Goal: Check status: Check status

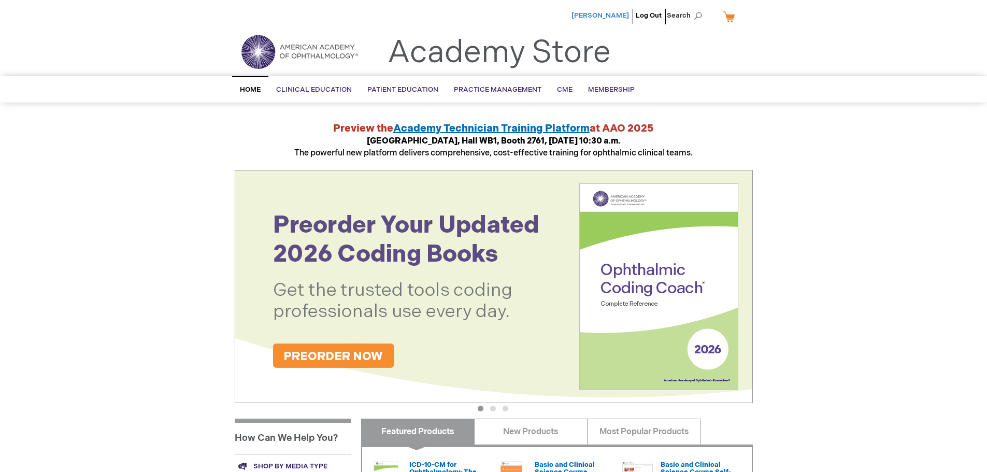
click at [601, 18] on span "[PERSON_NAME]" at bounding box center [600, 15] width 58 height 8
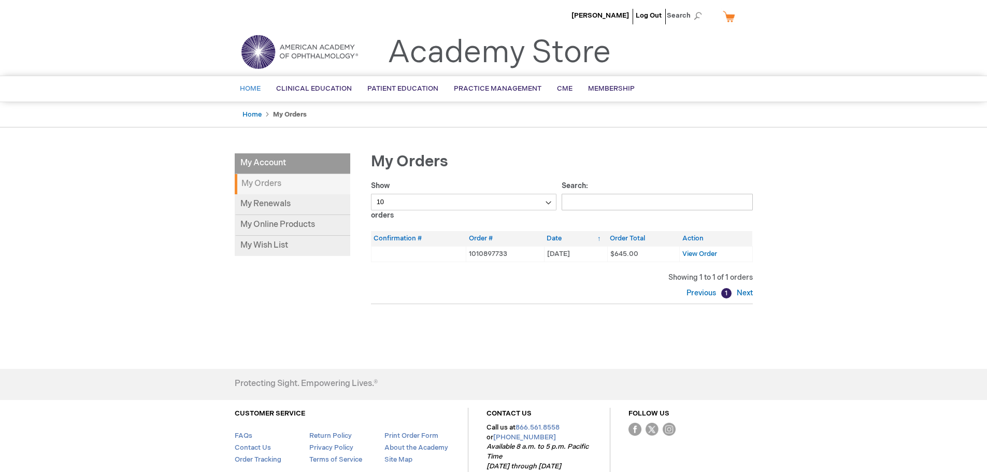
click at [250, 87] on span "Home" at bounding box center [250, 88] width 21 height 8
click at [296, 50] on img at bounding box center [299, 51] width 124 height 37
